Goal: Information Seeking & Learning: Understand process/instructions

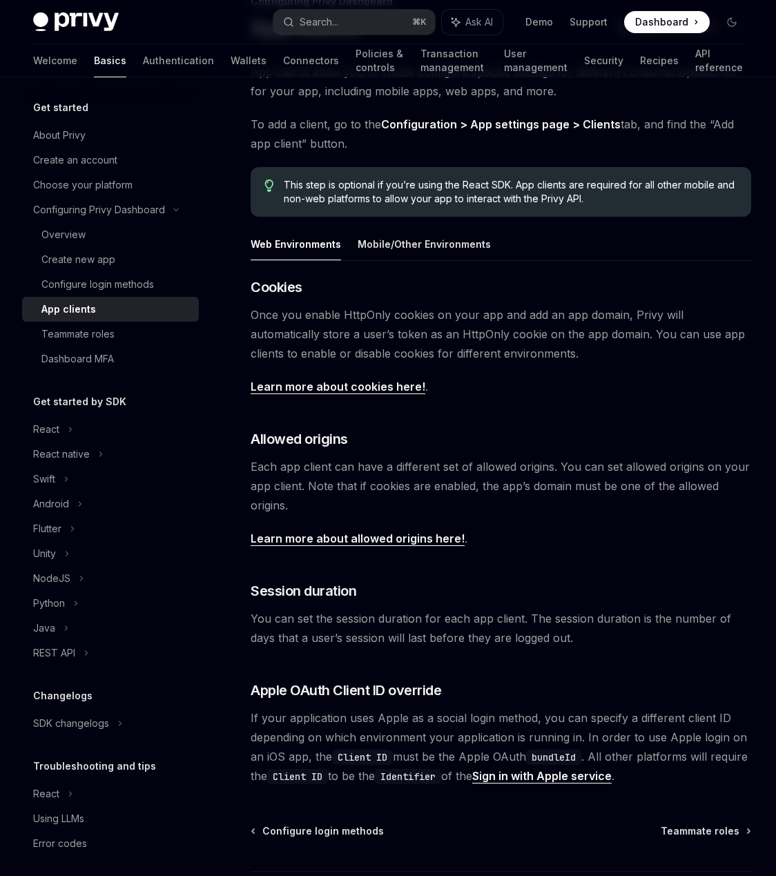
scroll to position [142, 0]
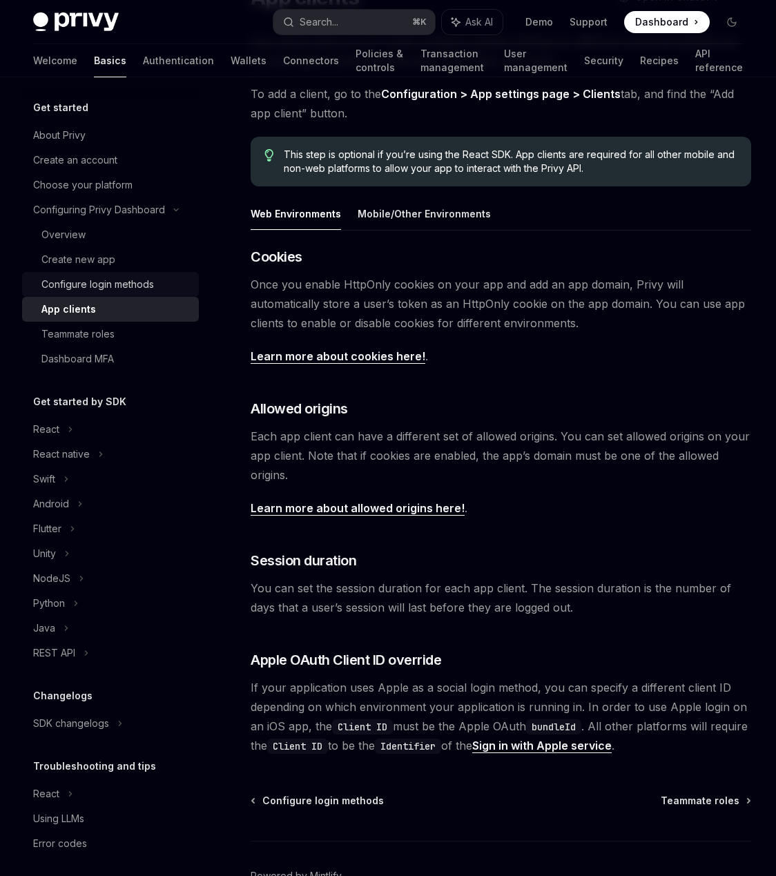
click at [139, 287] on div "Configure login methods" at bounding box center [97, 284] width 112 height 17
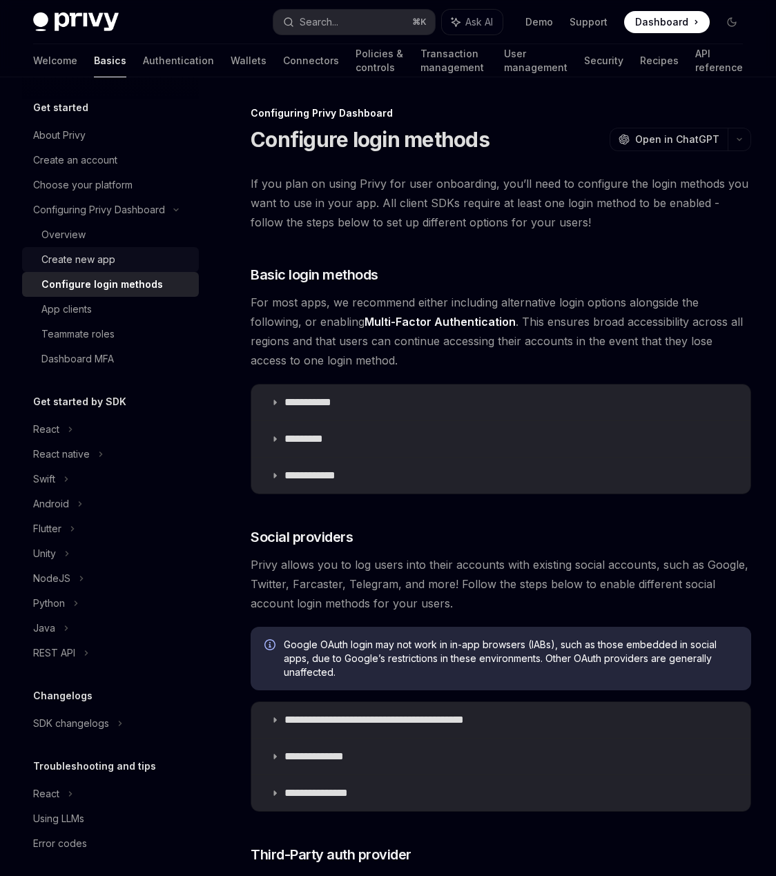
click at [88, 257] on div "Create new app" at bounding box center [78, 259] width 74 height 17
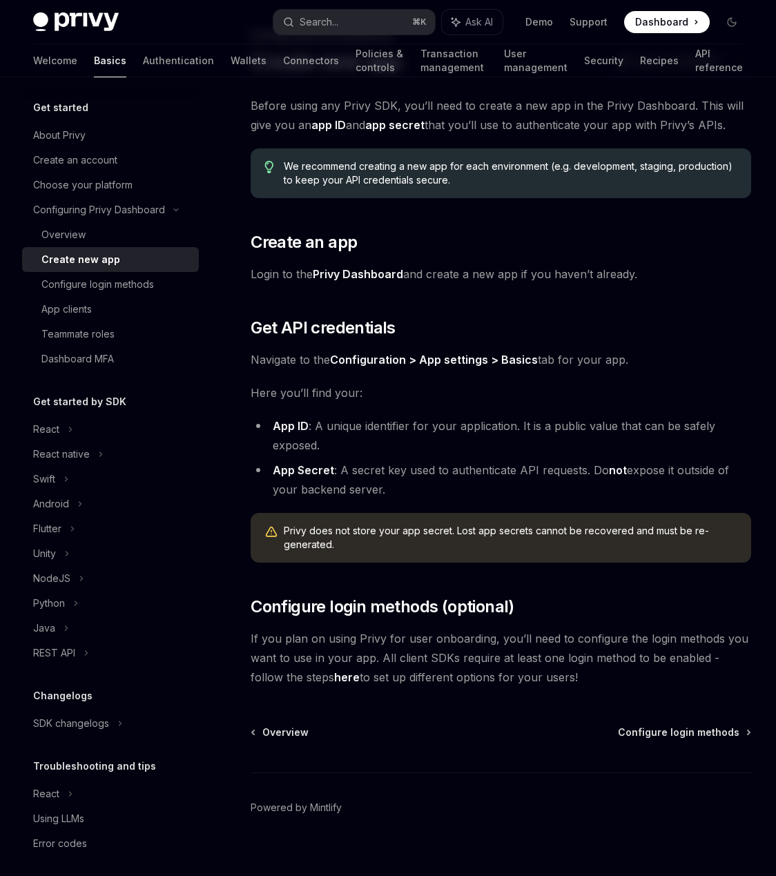
scroll to position [87, 0]
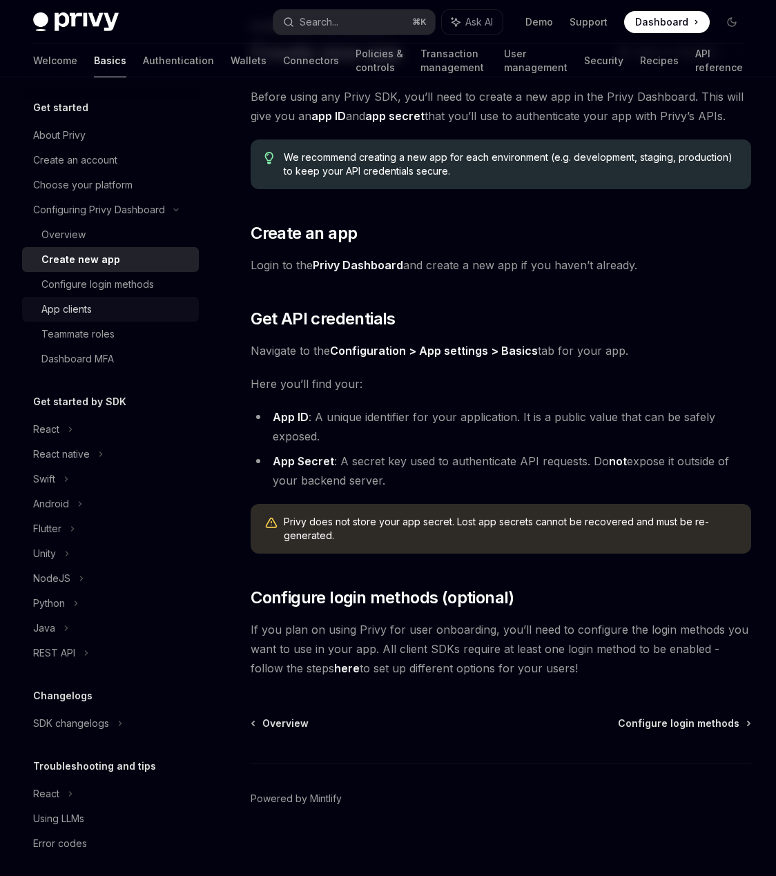
click at [91, 316] on div "App clients" at bounding box center [66, 309] width 50 height 17
type textarea "*"
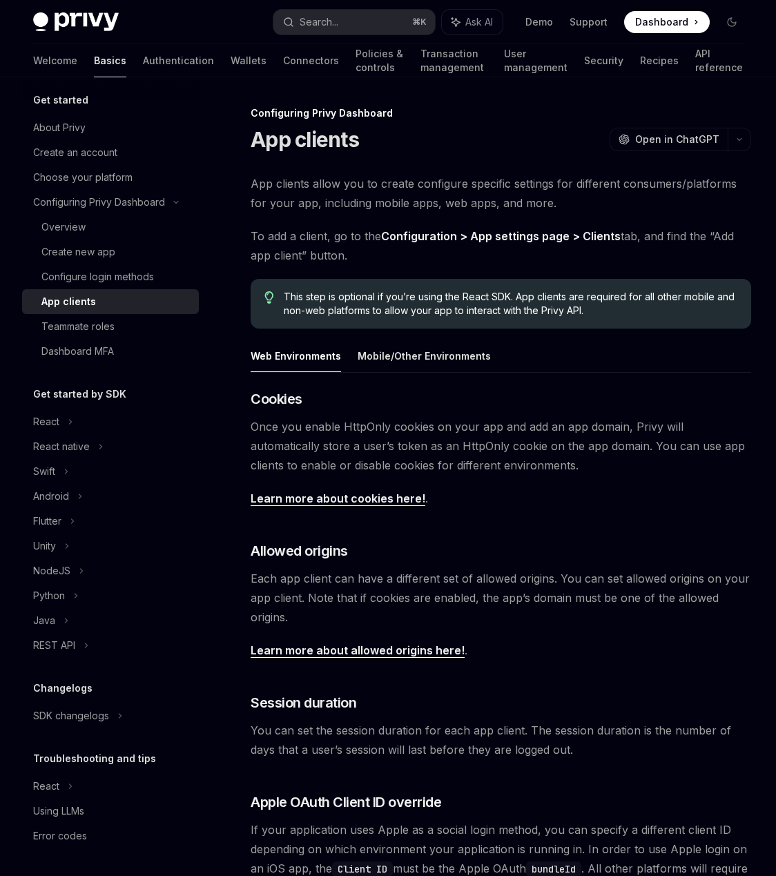
drag, startPoint x: 476, startPoint y: 152, endPoint x: 782, endPoint y: 507, distance: 468.8
click at [0, 0] on div "Privy Docs home page Search... ⌘ K Ask AI Demo Support Dashboard Dashboard Sear…" at bounding box center [388, 551] width 776 height 1102
